Goal: Task Accomplishment & Management: Manage account settings

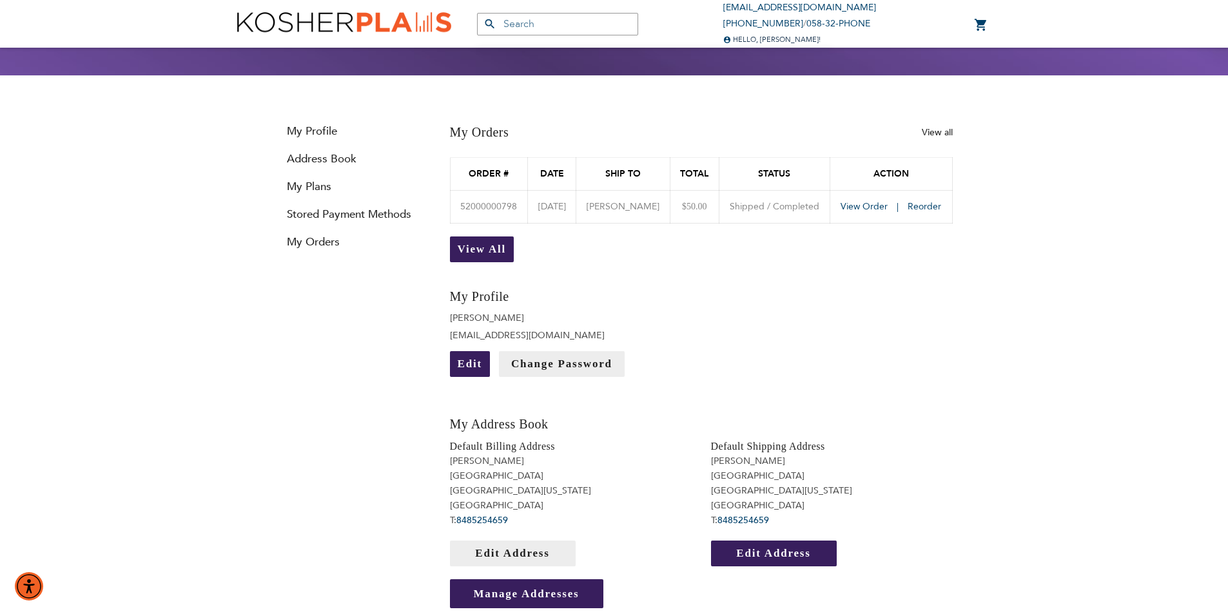
scroll to position [129, 0]
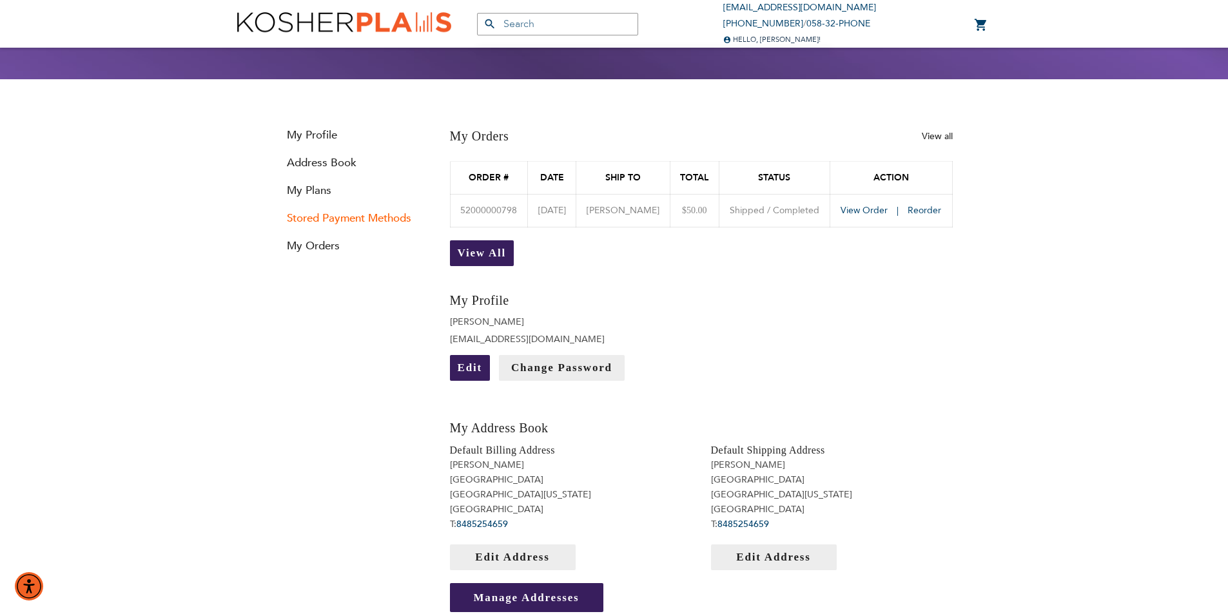
click at [359, 213] on link "Stored Payment Methods" at bounding box center [353, 218] width 155 height 15
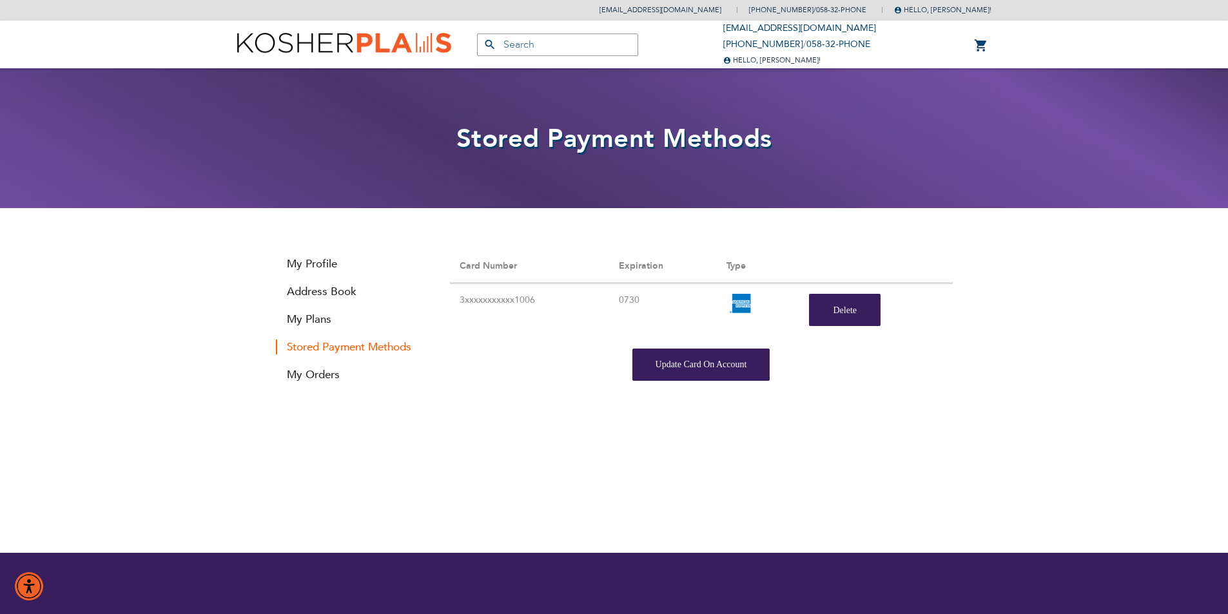
click at [667, 346] on div "Stored Payment Methods Card Number Expiration Type 3xxxxxxxxxxx1006 0730 [GEOGR…" at bounding box center [701, 315] width 522 height 131
click at [686, 364] on div "Update Card On Account" at bounding box center [702, 365] width 138 height 32
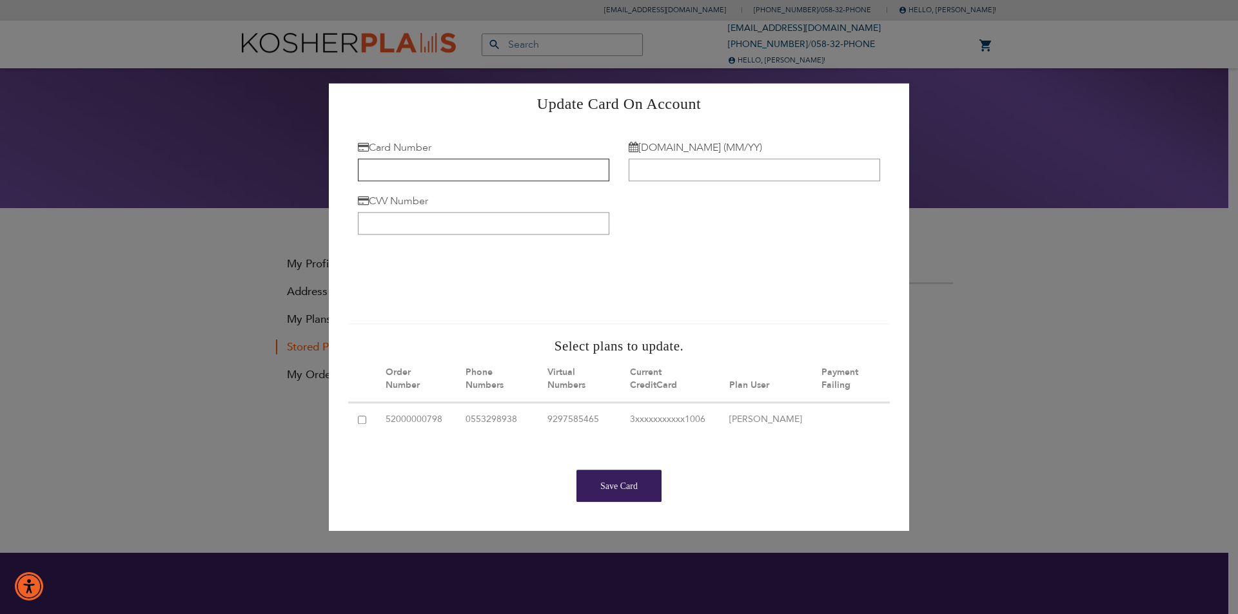
click at [388, 163] on input "Card Number" at bounding box center [483, 170] width 251 height 23
type input "[CREDIT_CARD_NUMBER]"
click at [787, 166] on input "[DOMAIN_NAME] (MM/YY)" at bounding box center [754, 170] width 251 height 23
type input "09/30"
click at [464, 221] on input "CVV Number" at bounding box center [483, 223] width 251 height 23
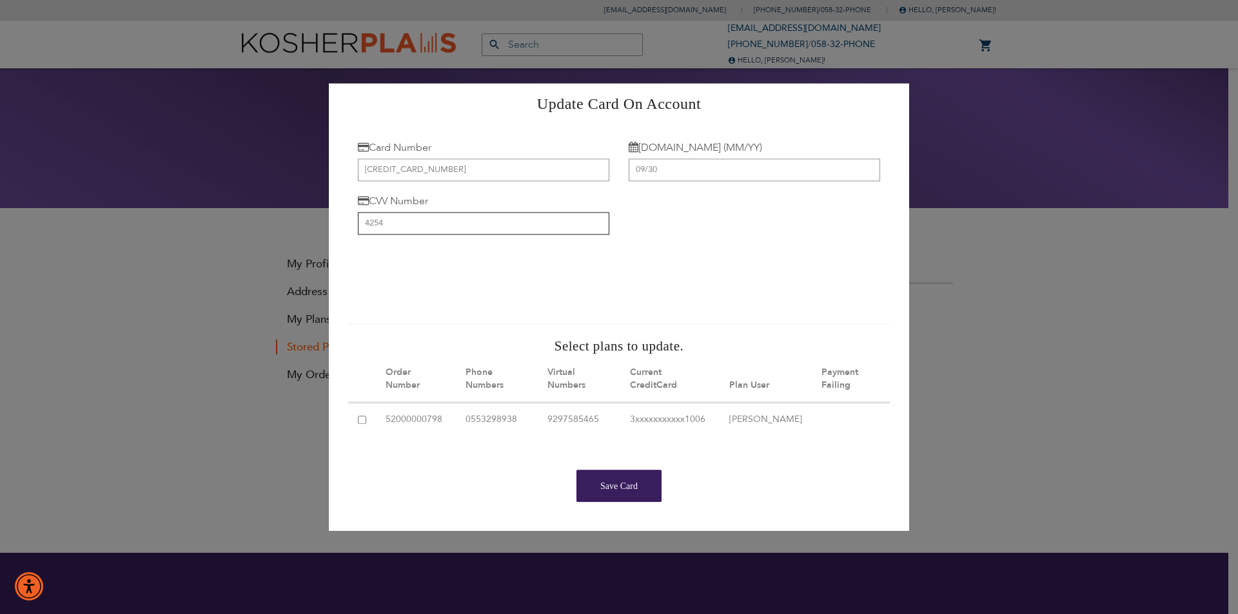
type input "4254"
drag, startPoint x: 357, startPoint y: 408, endPoint x: 480, endPoint y: 435, distance: 125.3
click at [360, 408] on td at bounding box center [362, 421] width 28 height 35
click at [365, 416] on input "checkbox" at bounding box center [362, 420] width 8 height 8
checkbox input "true"
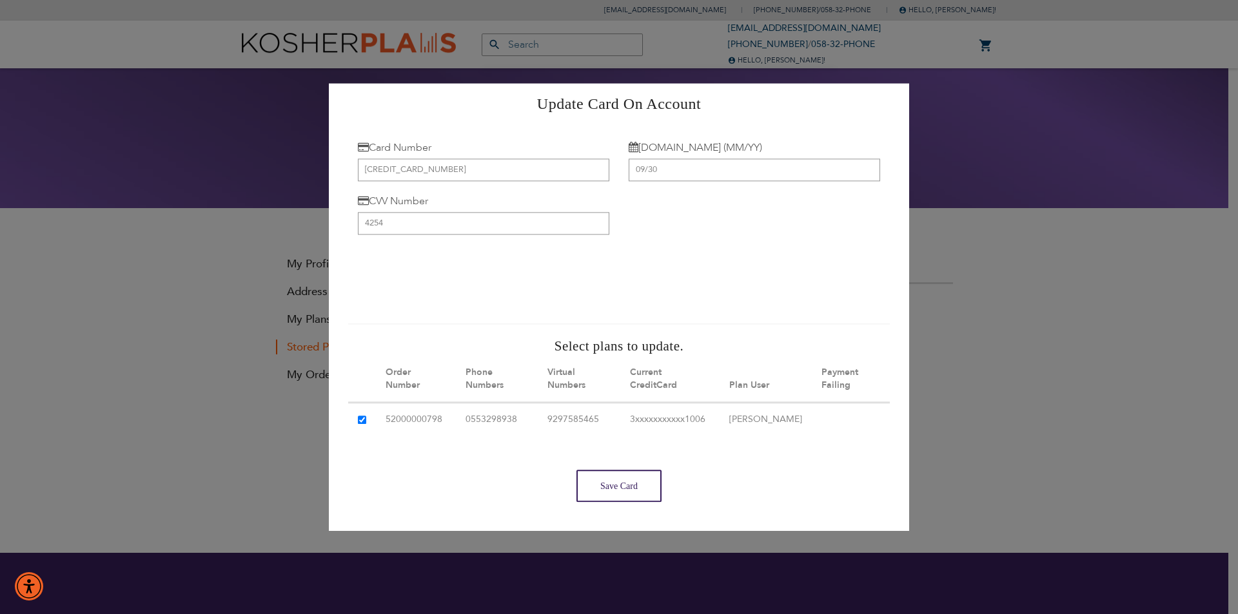
drag, startPoint x: 620, startPoint y: 493, endPoint x: 624, endPoint y: 509, distance: 16.4
click at [624, 502] on div "Save Card" at bounding box center [618, 486] width 85 height 32
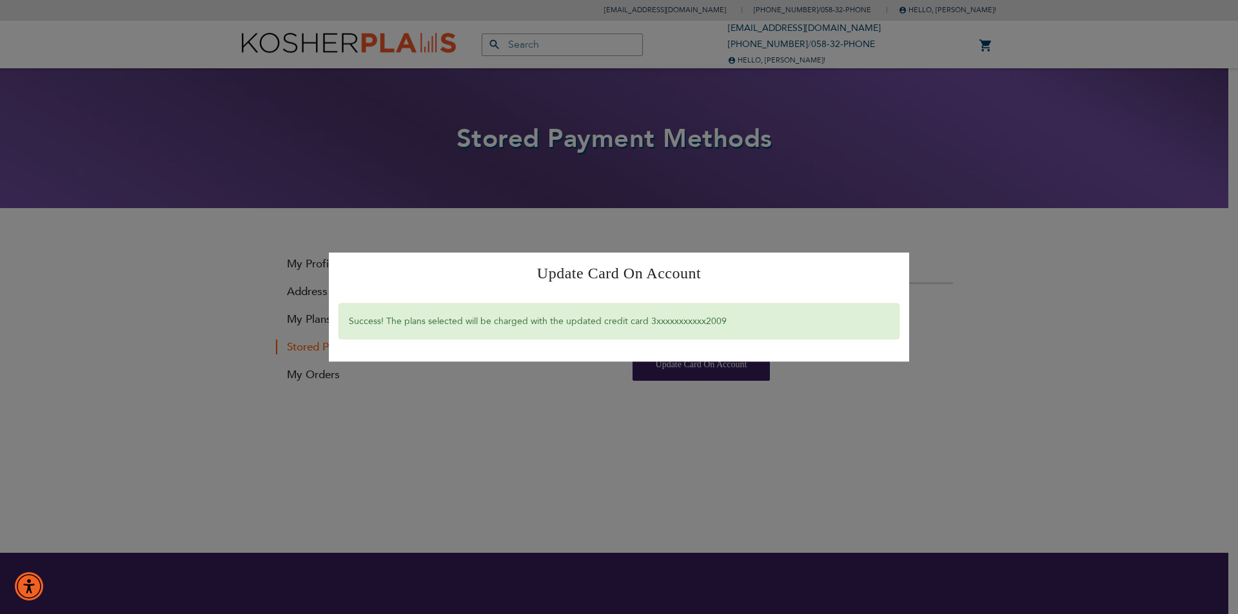
click at [777, 330] on div "Success! The plans selected will be charged with the updated credit card 3xxxxx…" at bounding box center [619, 321] width 561 height 37
click at [892, 433] on div "Update Card On Account × Success! The plans selected will be charged with the u…" at bounding box center [619, 307] width 1238 height 614
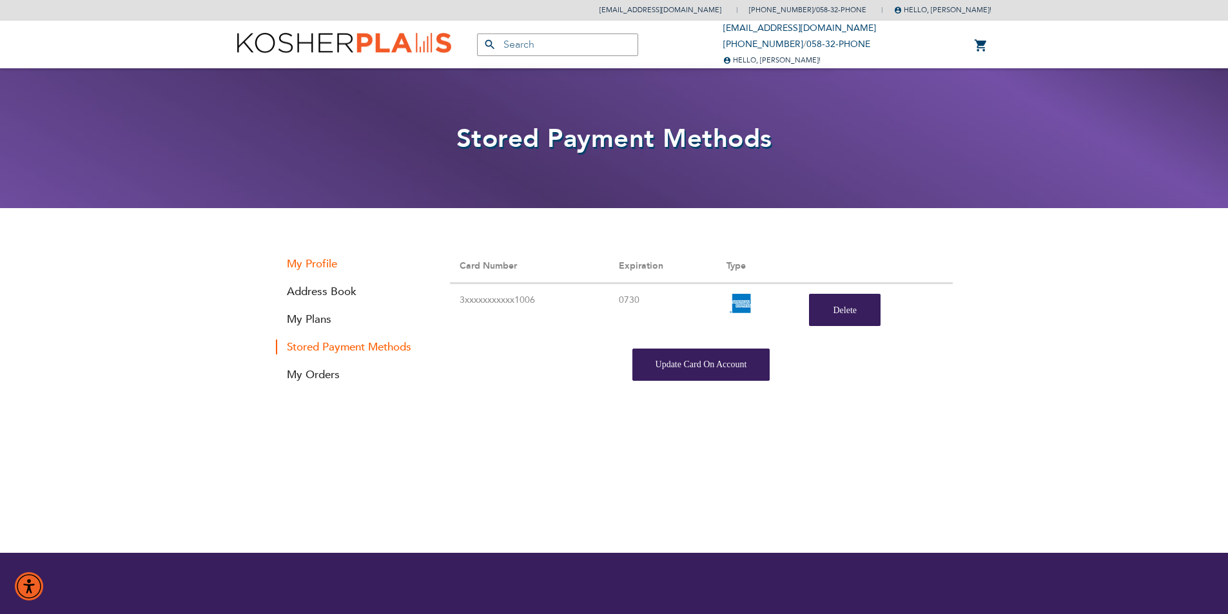
click at [313, 263] on link "My Profile" at bounding box center [353, 264] width 155 height 15
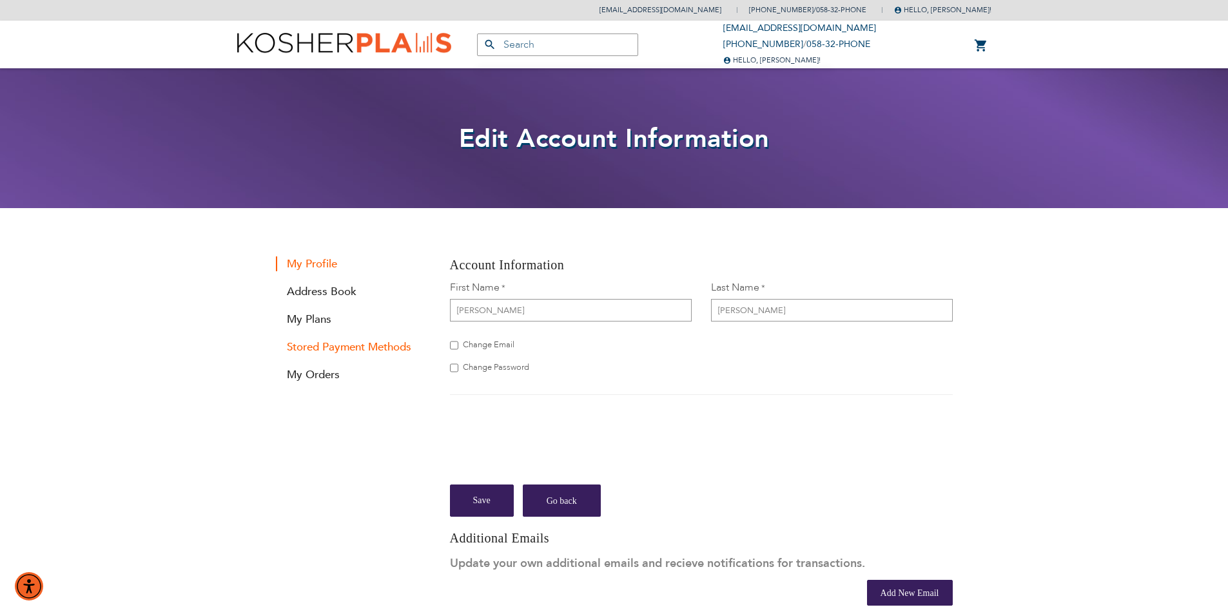
click at [346, 349] on link "Stored Payment Methods" at bounding box center [353, 347] width 155 height 15
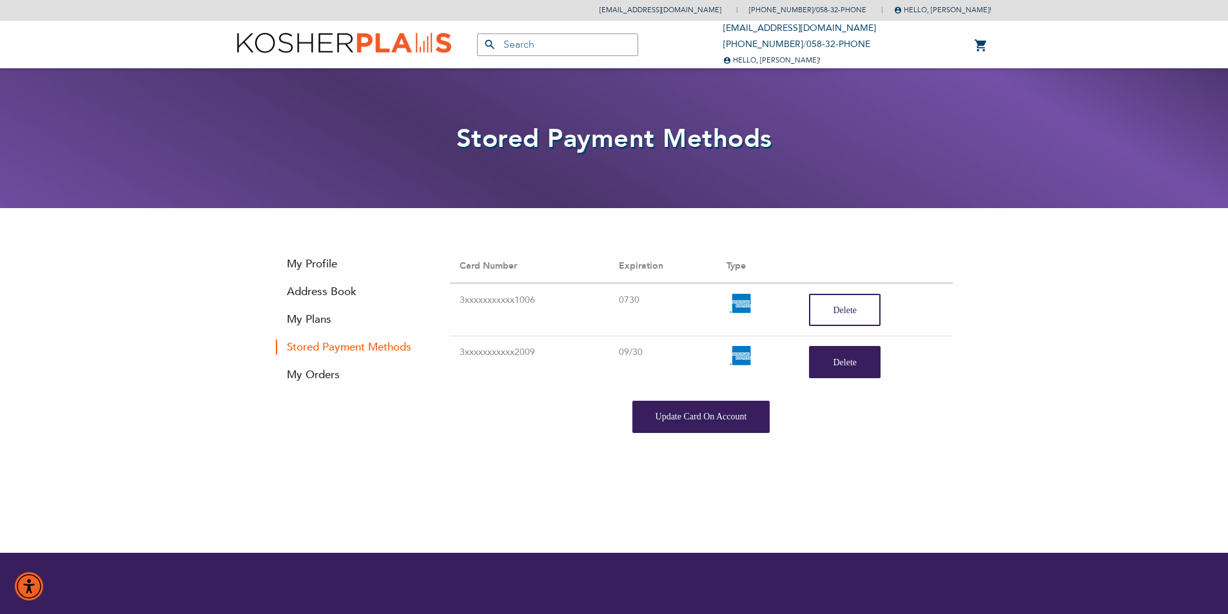
click at [828, 309] on button "Delete" at bounding box center [845, 310] width 72 height 32
